Goal: Information Seeking & Learning: Learn about a topic

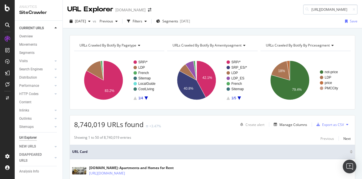
scroll to position [0, 27]
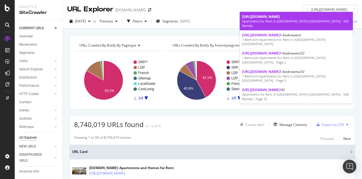
type input "[URL][DOMAIN_NAME]"
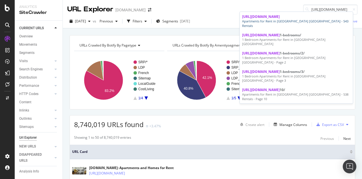
scroll to position [0, 0]
click at [298, 21] on div "Apartments for Rent in [GEOGRAPHIC_DATA] [GEOGRAPHIC_DATA] - 543 Rentals" at bounding box center [296, 23] width 109 height 9
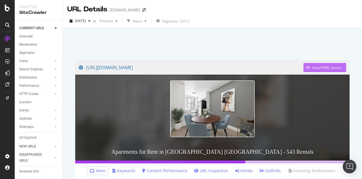
click at [315, 70] on div "View HTML Source" at bounding box center [326, 67] width 29 height 5
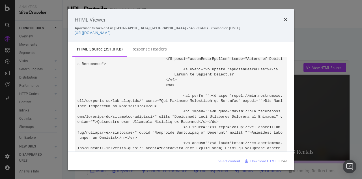
scroll to position [31399, 0]
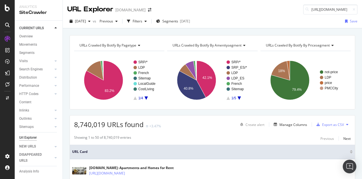
scroll to position [0, 29]
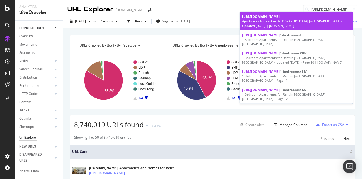
type input "[URL][DOMAIN_NAME]"
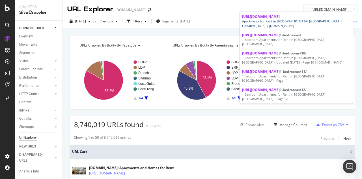
click at [299, 19] on div "Apartments for Rent in [GEOGRAPHIC_DATA] [GEOGRAPHIC_DATA] - Updated [DATE] | […" at bounding box center [296, 23] width 109 height 9
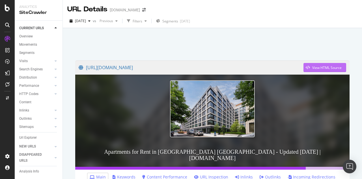
click at [316, 71] on div "View HTML Source" at bounding box center [323, 67] width 38 height 8
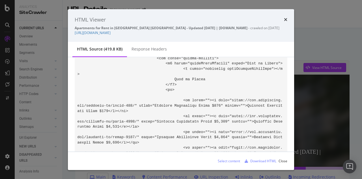
scroll to position [33409, 0]
